Goal: Task Accomplishment & Management: Use online tool/utility

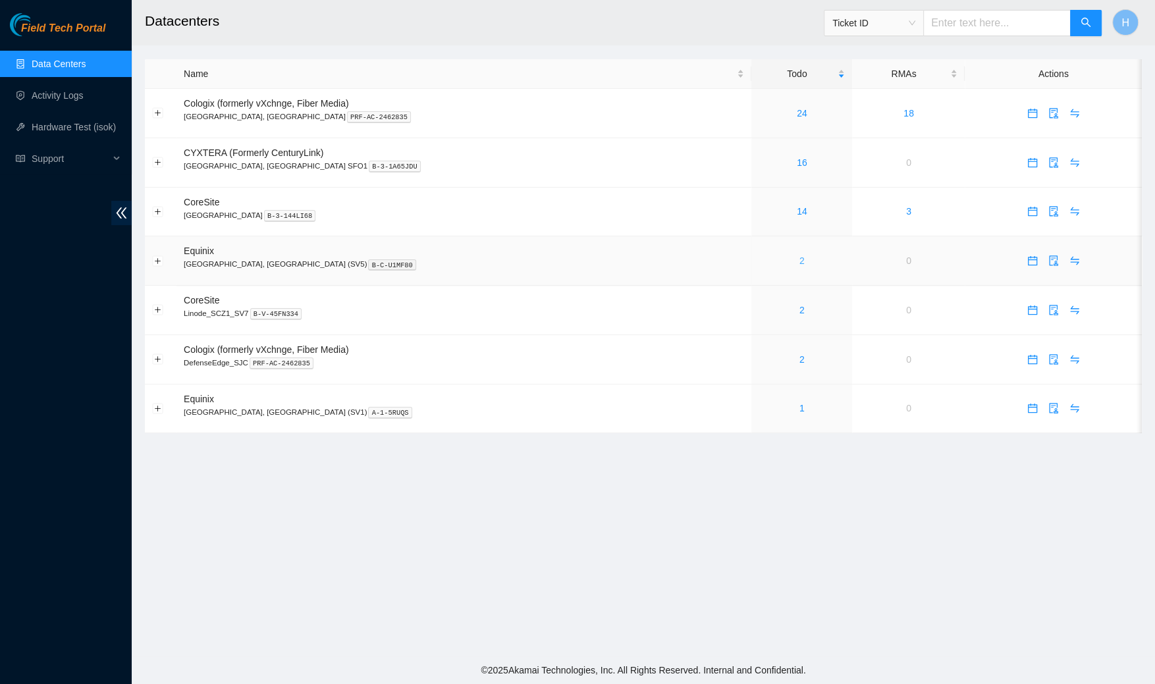
click at [799, 263] on link "2" at bounding box center [801, 260] width 5 height 11
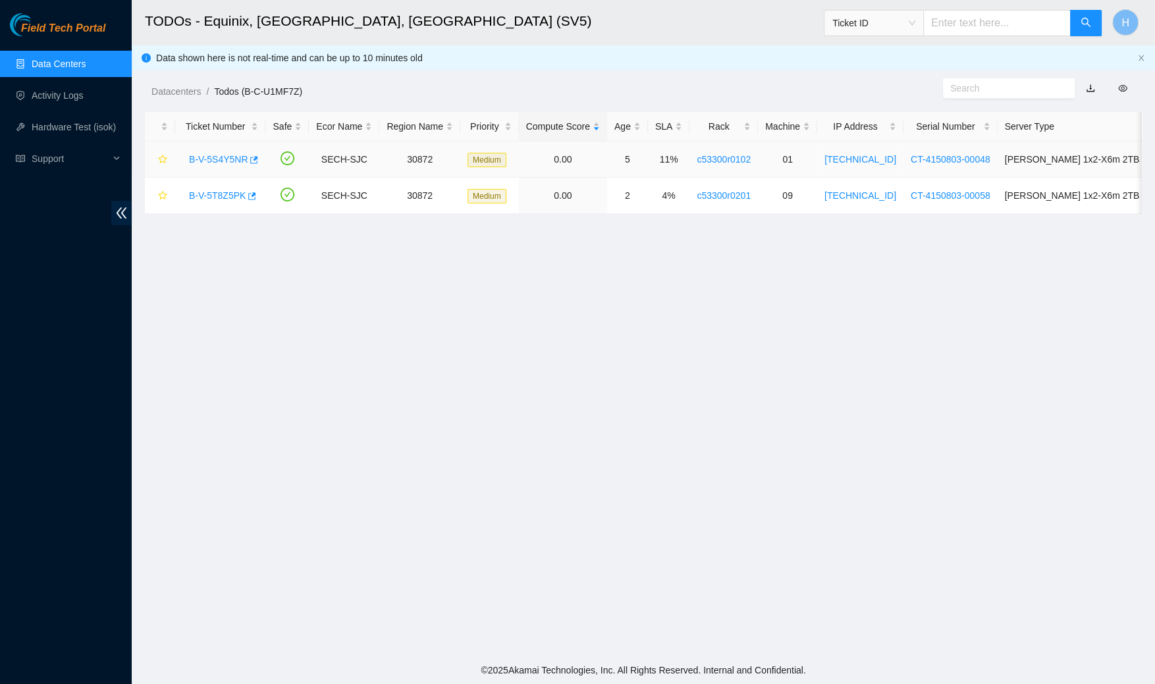
click at [215, 156] on link "B-V-5S4Y5NR" at bounding box center [218, 159] width 59 height 11
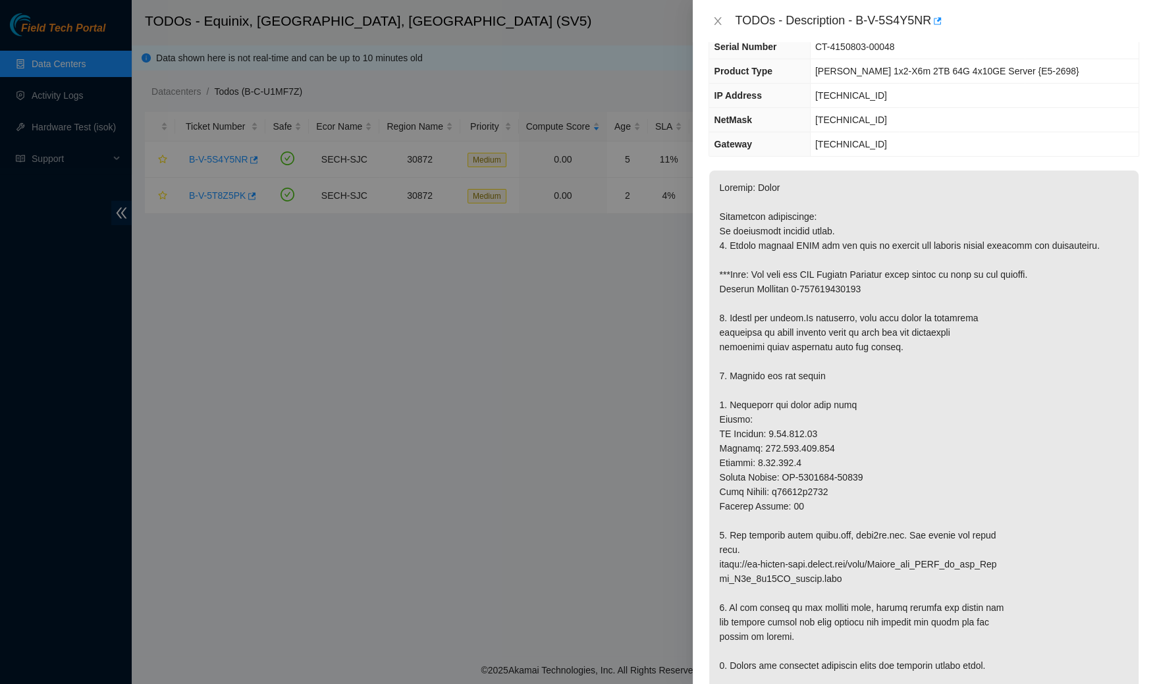
scroll to position [76, 0]
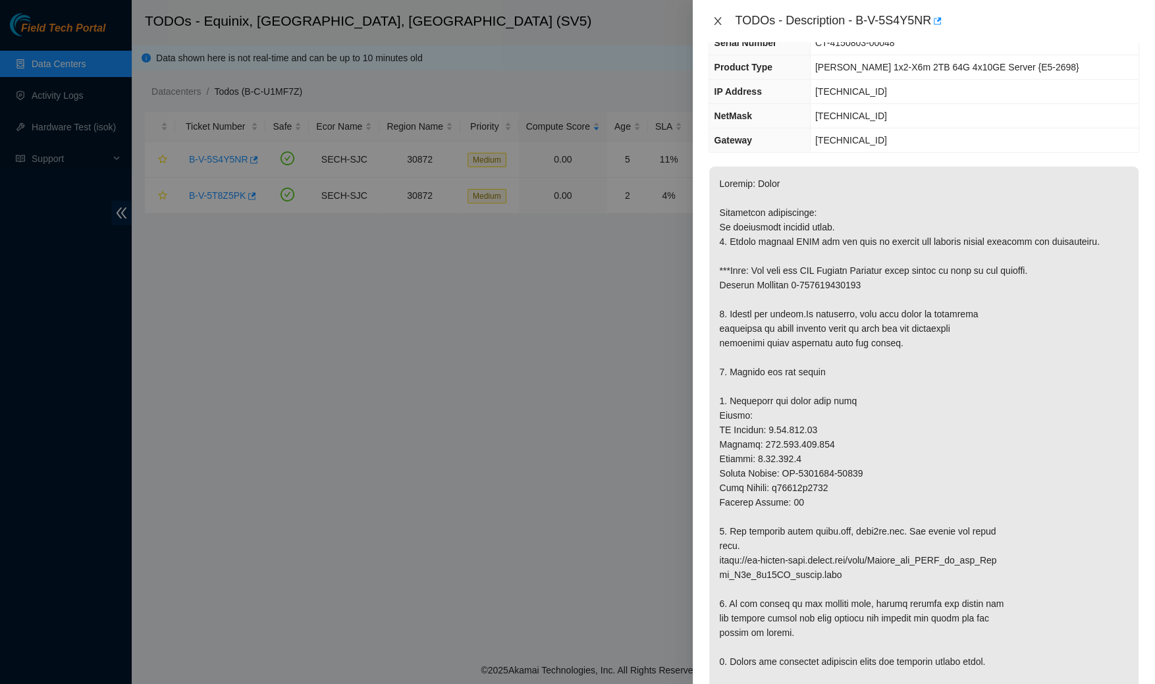
click at [712, 20] on icon "close" at bounding box center [717, 21] width 11 height 11
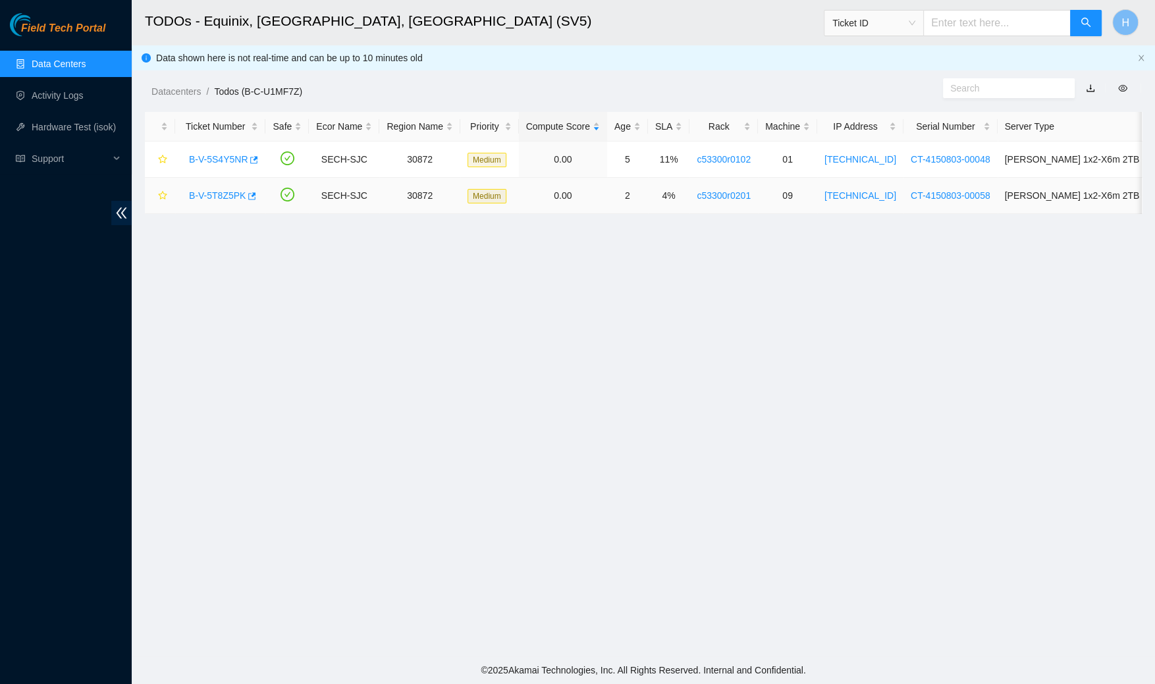
click at [224, 197] on link "B-V-5T8Z5PK" at bounding box center [217, 195] width 57 height 11
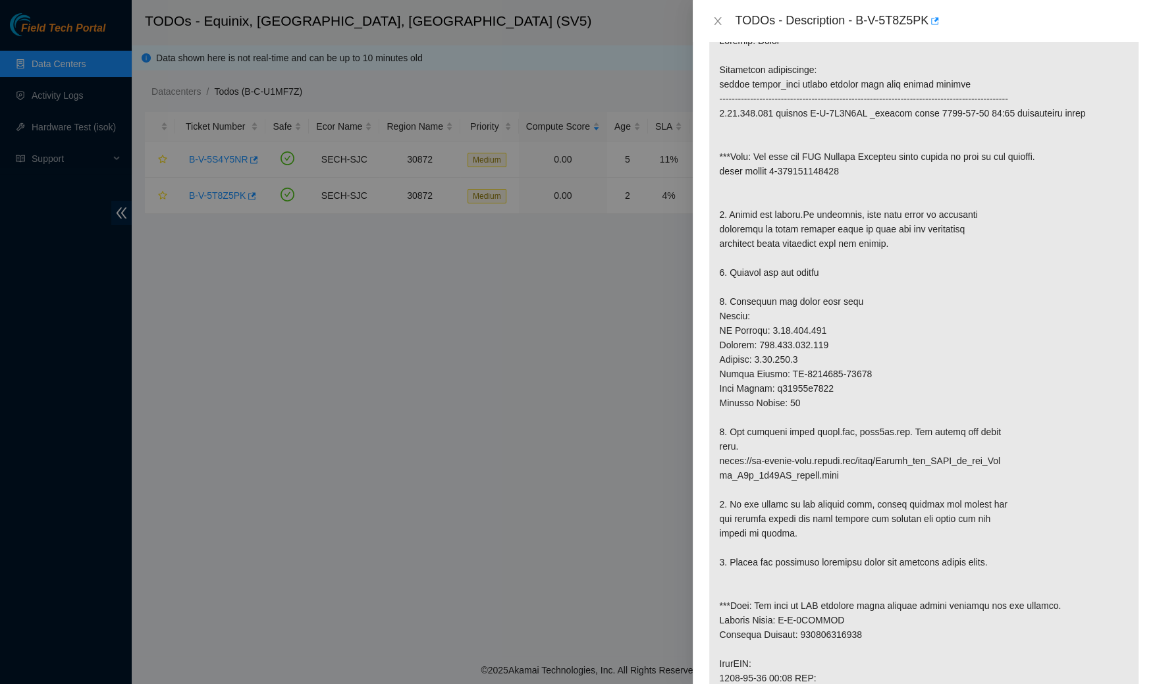
scroll to position [221, 0]
click at [720, 24] on icon "close" at bounding box center [717, 21] width 7 height 8
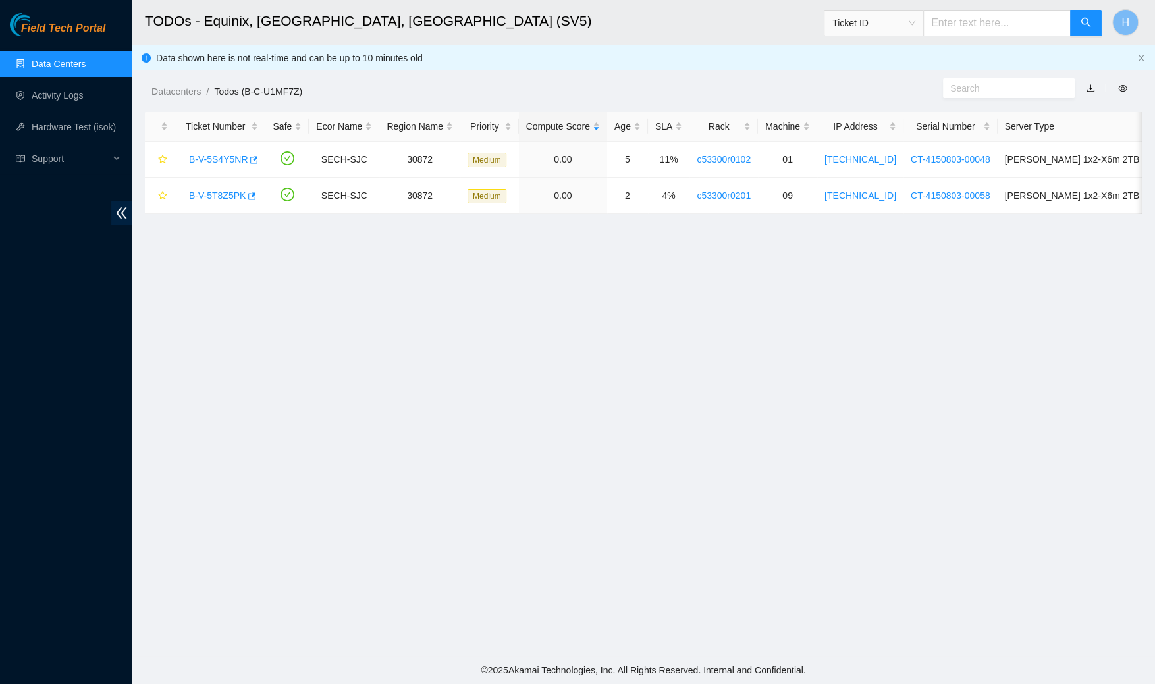
scroll to position [163, 0]
click at [86, 65] on link "Data Centers" at bounding box center [59, 64] width 54 height 11
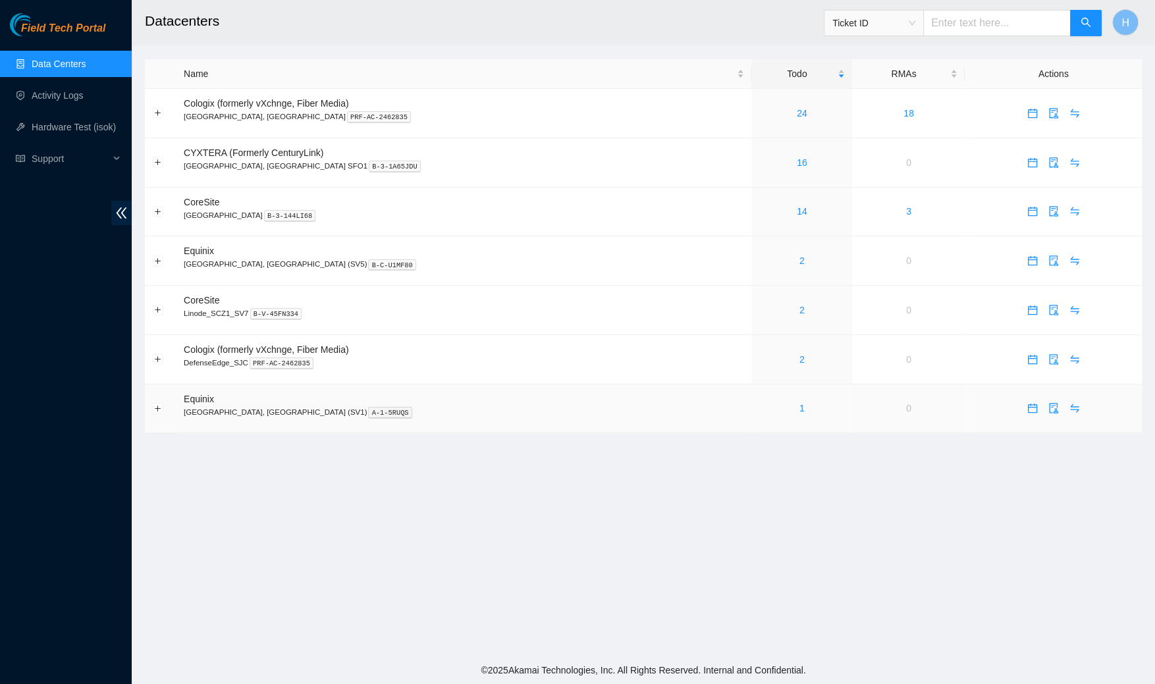
click at [758, 402] on div "1" at bounding box center [801, 408] width 86 height 14
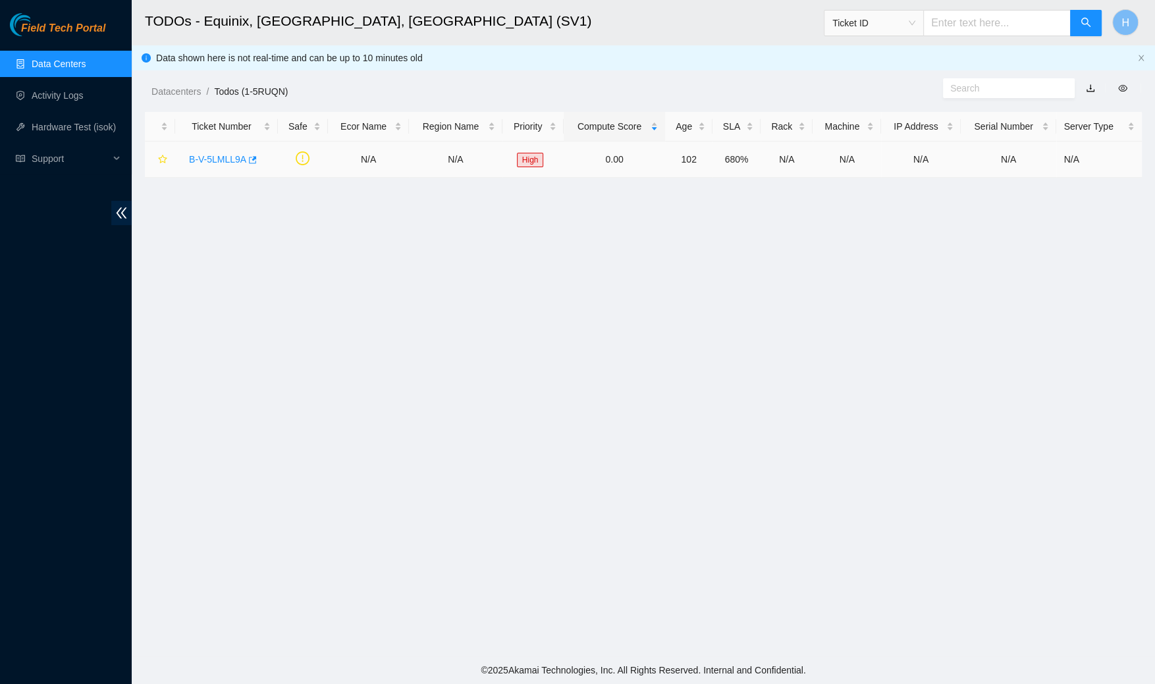
click at [215, 155] on link "B-V-5LMLL9A" at bounding box center [217, 159] width 57 height 11
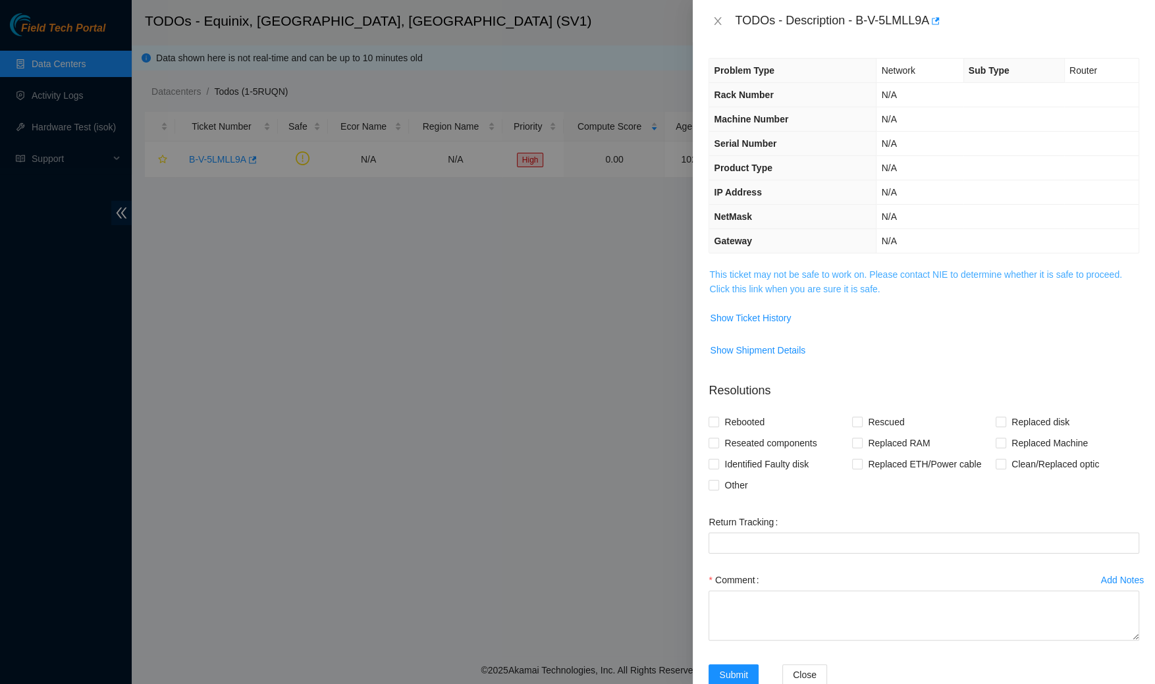
click at [720, 284] on link "This ticket may not be safe to work on. Please contact NIE to determine whether…" at bounding box center [915, 281] width 412 height 25
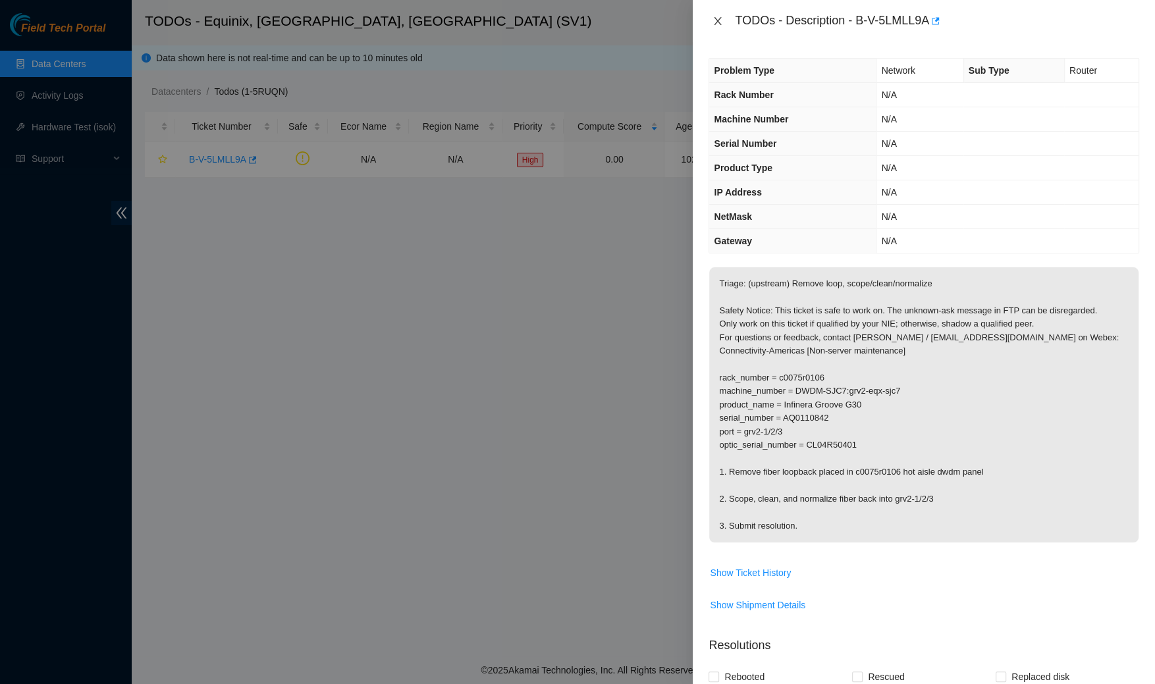
click at [719, 25] on icon "close" at bounding box center [717, 21] width 11 height 11
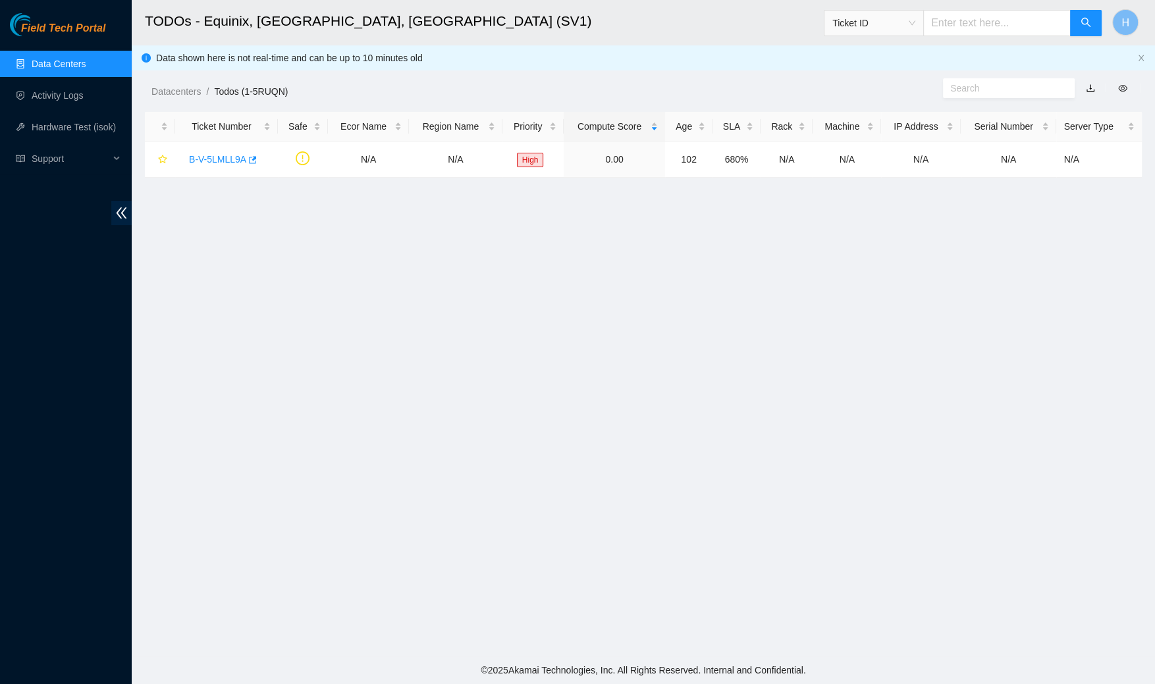
click at [74, 62] on link "Data Centers" at bounding box center [59, 64] width 54 height 11
